Goal: Task Accomplishment & Management: Use online tool/utility

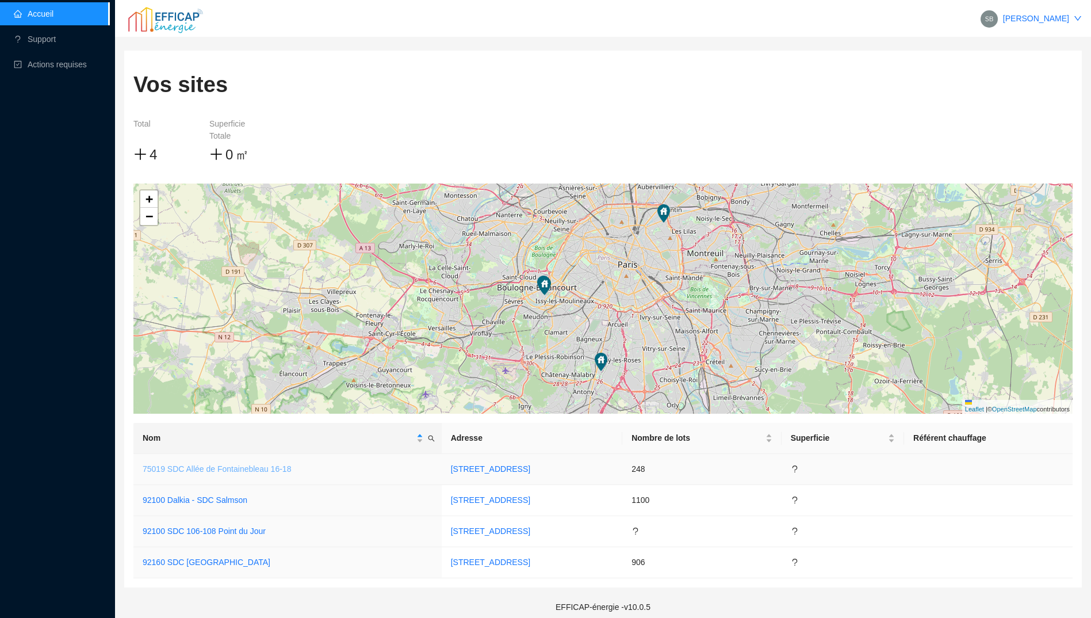
click at [252, 467] on link "75019 SDC Allée de Fontainebleau 16-18" at bounding box center [217, 468] width 148 height 9
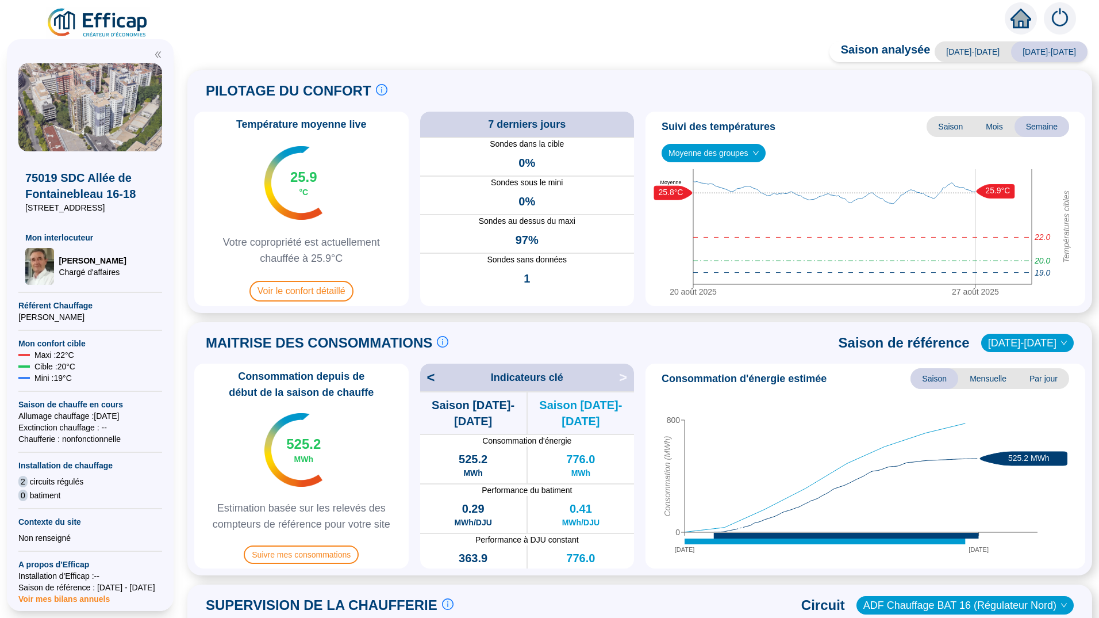
click at [989, 52] on span "[DATE]-[DATE]" at bounding box center [973, 51] width 76 height 21
click at [1036, 55] on span "[DATE]-[DATE]" at bounding box center [1049, 51] width 76 height 21
click at [1040, 56] on span "[DATE]-[DATE]" at bounding box center [1049, 51] width 76 height 21
click at [1056, 56] on span "[DATE]-[DATE]" at bounding box center [1049, 51] width 76 height 21
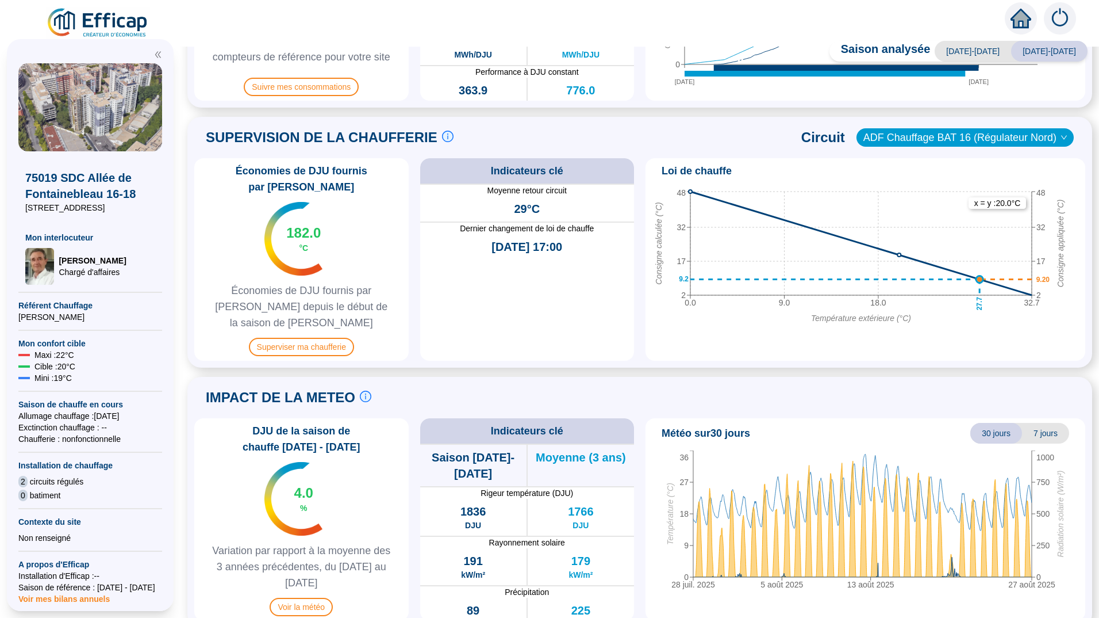
scroll to position [468, 0]
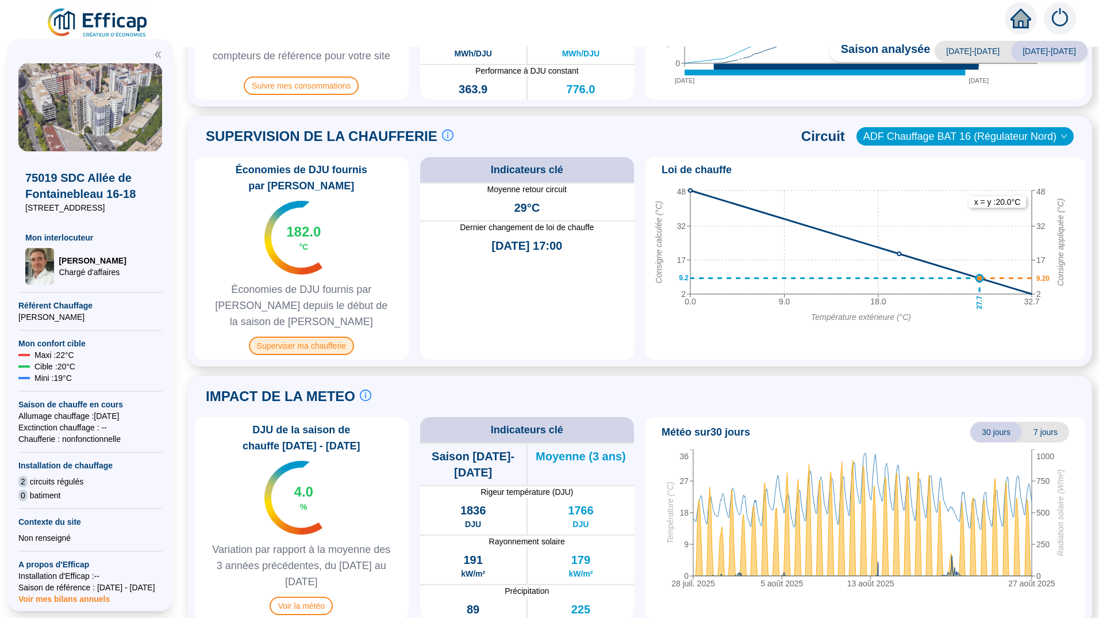
click at [324, 336] on span "Superviser ma chaufferie" at bounding box center [301, 345] width 105 height 18
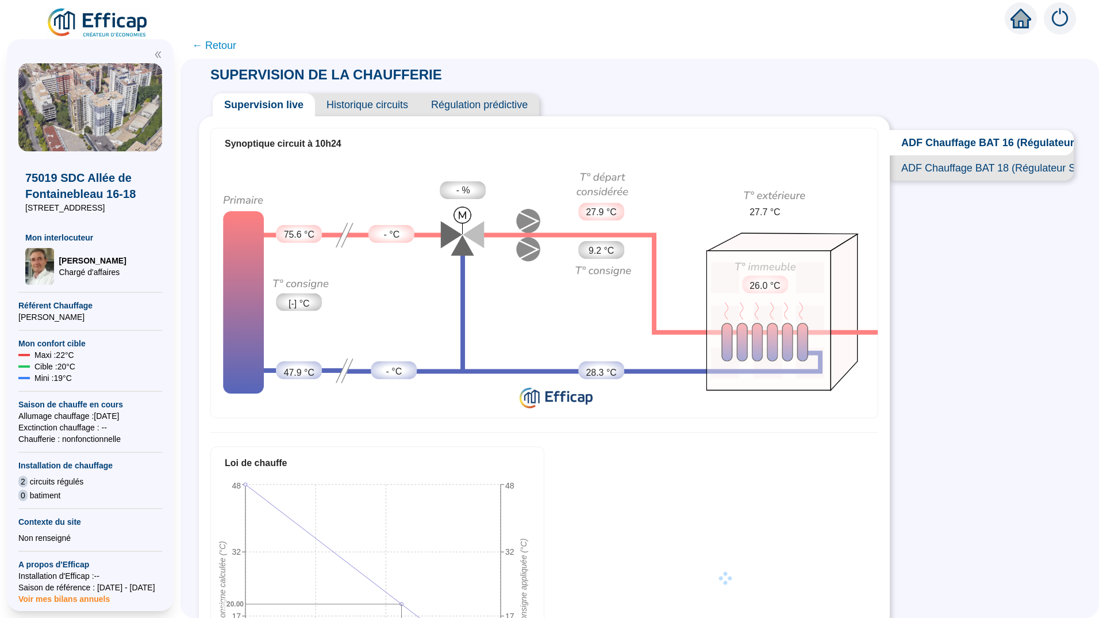
click at [397, 103] on span "Historique circuits" at bounding box center [367, 104] width 105 height 23
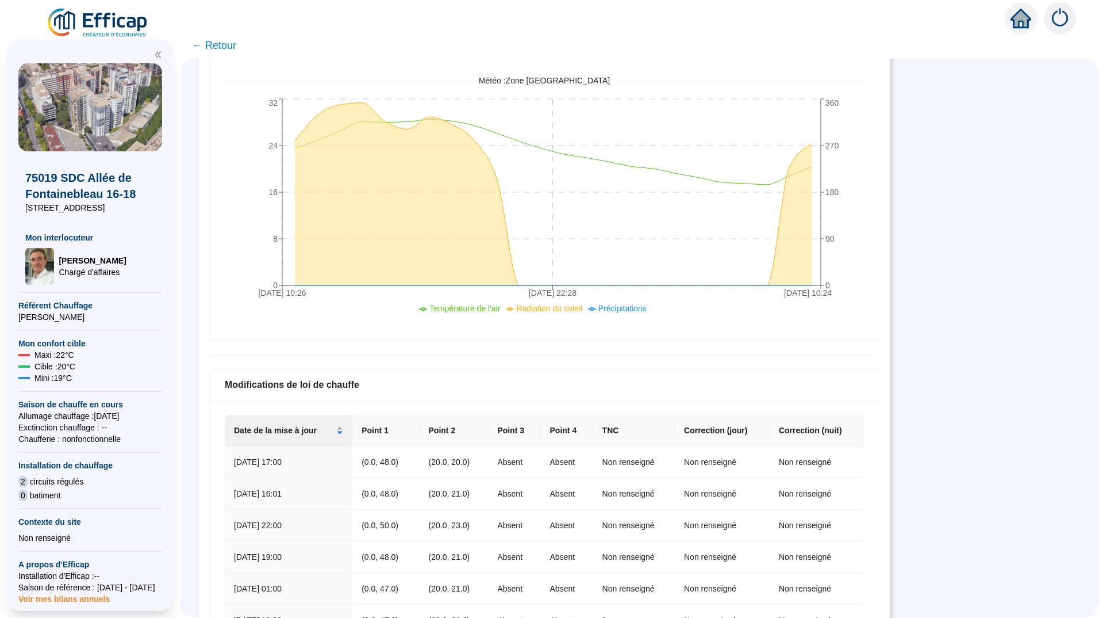
scroll to position [140, 0]
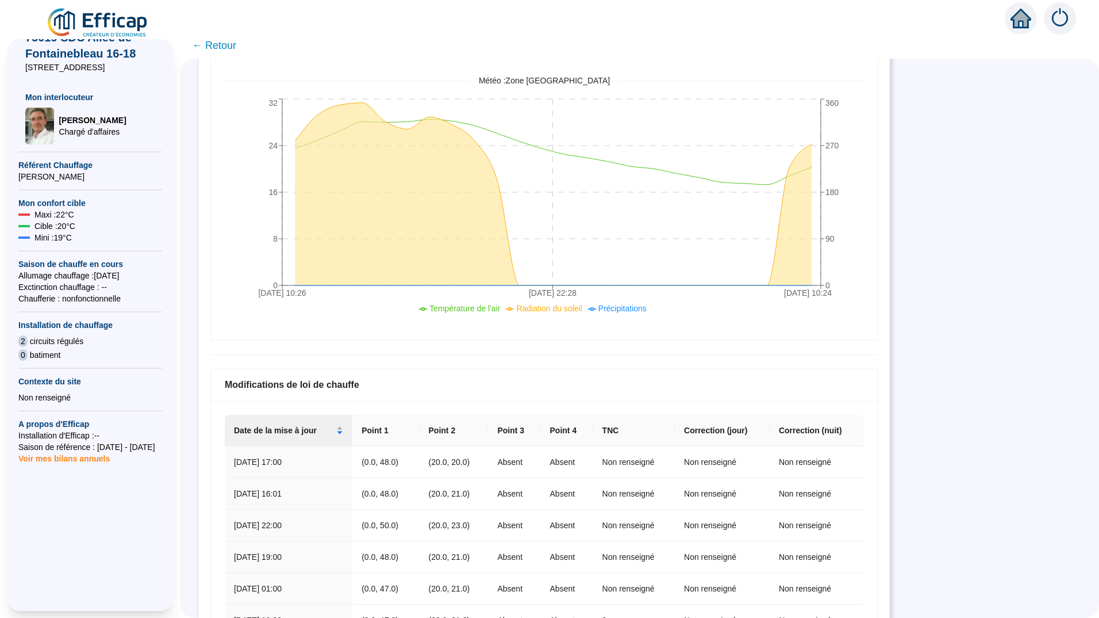
click at [102, 460] on span "Voir mes bilans annuels" at bounding box center [63, 455] width 91 height 16
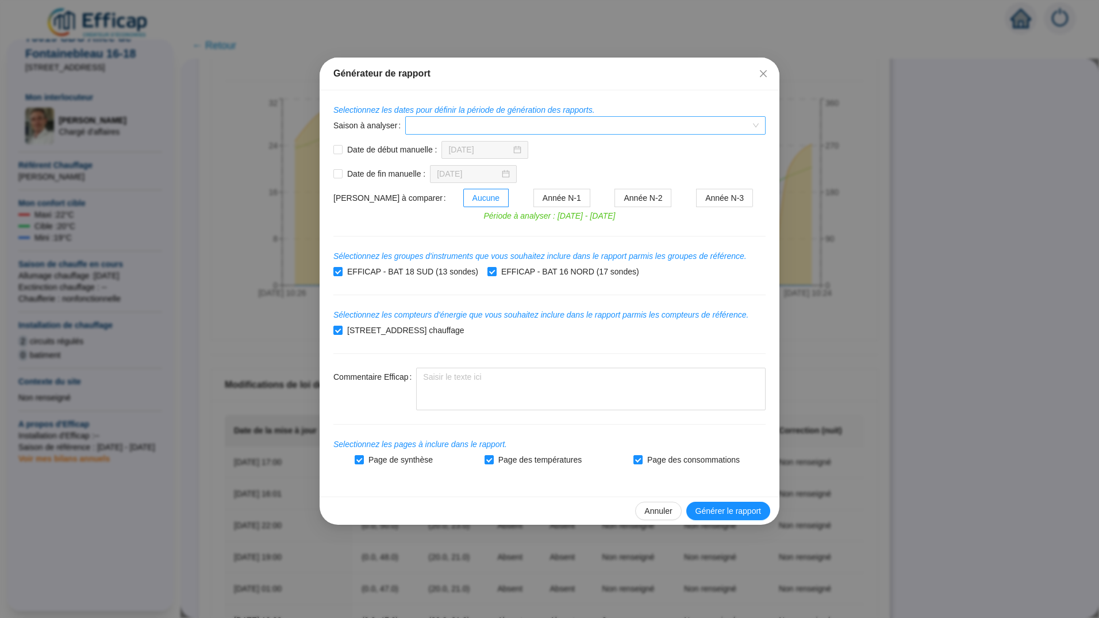
click at [751, 123] on span at bounding box center [585, 125] width 347 height 17
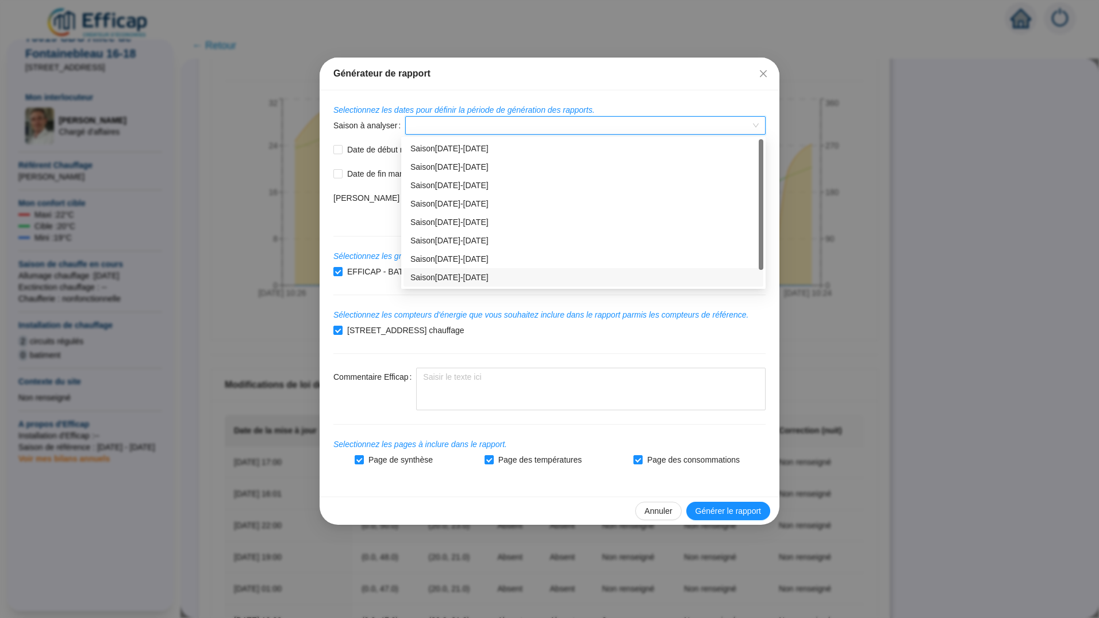
click at [459, 275] on div "Saison [DATE]-[DATE]" at bounding box center [584, 277] width 346 height 12
type input "[DATE]"
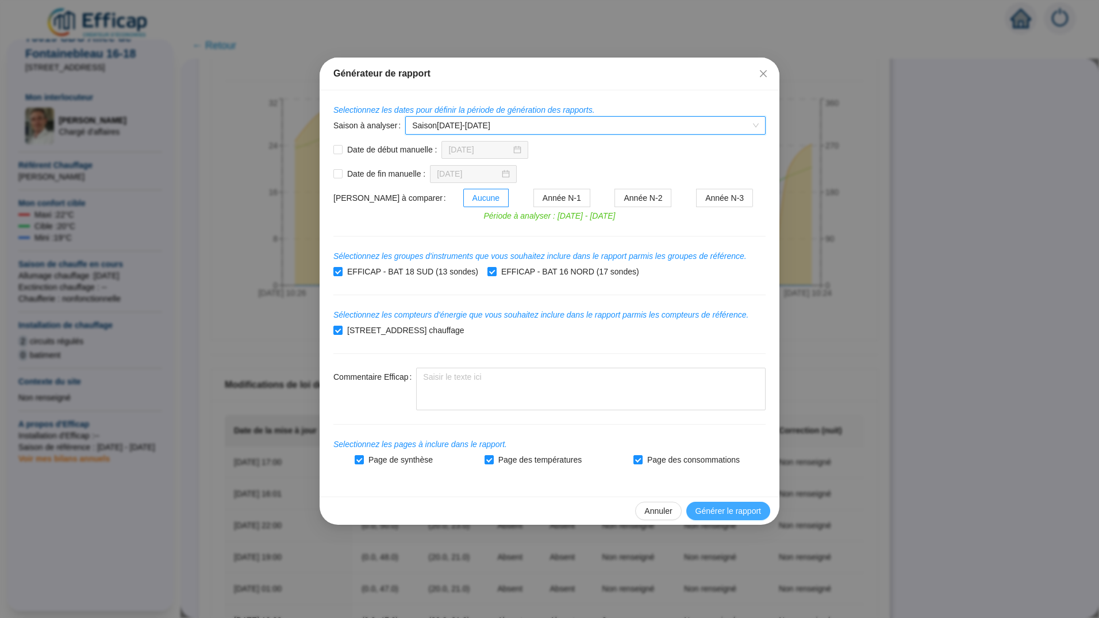
click at [718, 516] on span "Générer le rapport" at bounding box center [729, 511] width 66 height 12
